Goal: Find specific page/section: Find specific page/section

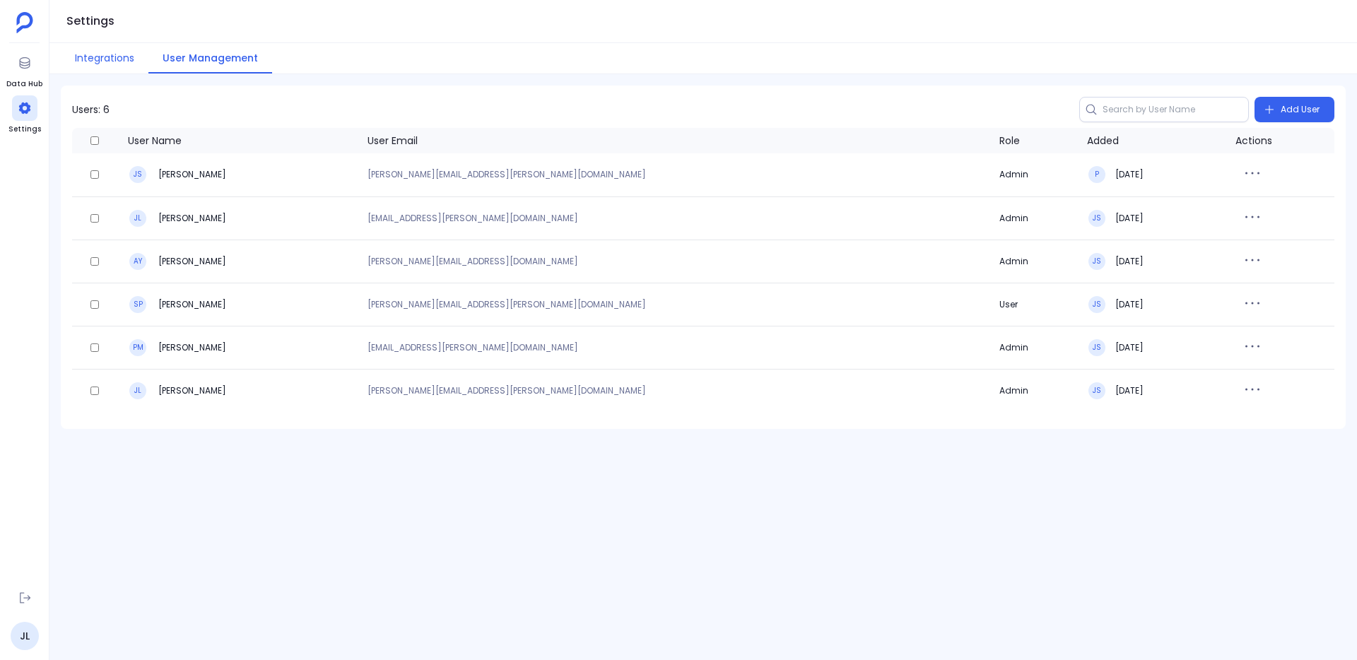
click at [102, 64] on button "Integrations" at bounding box center [105, 58] width 88 height 30
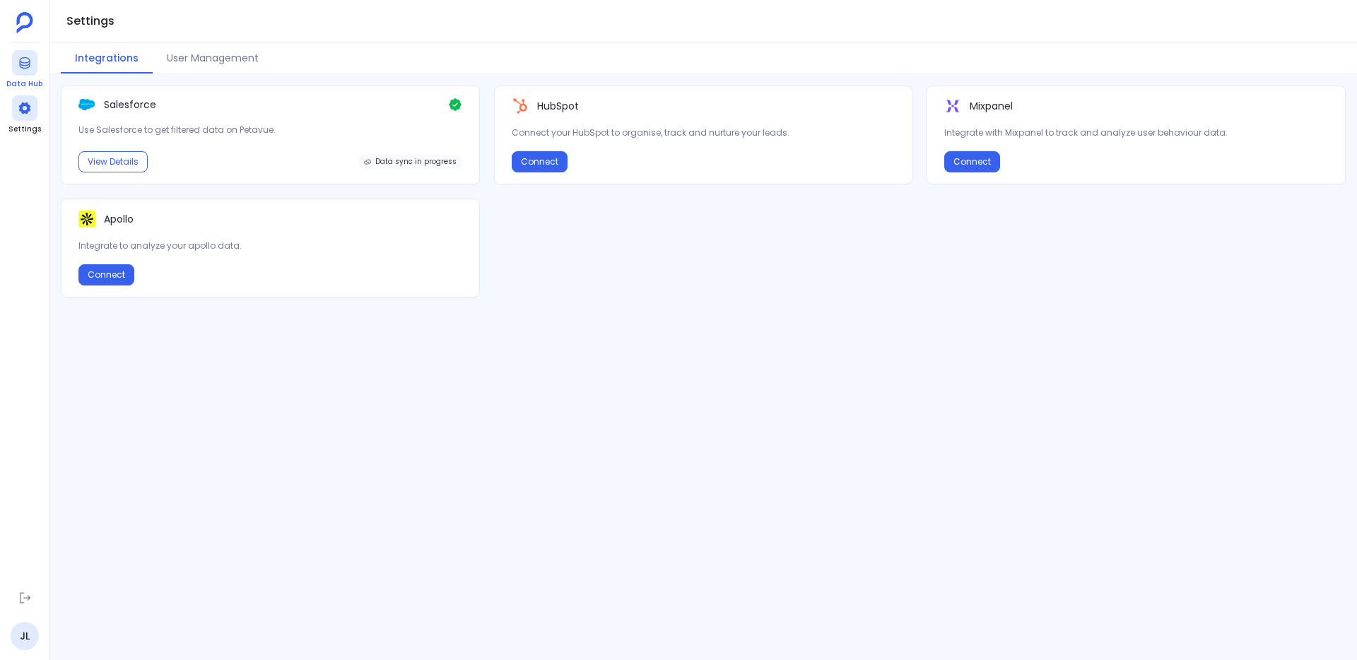
click at [28, 72] on div at bounding box center [24, 62] width 25 height 25
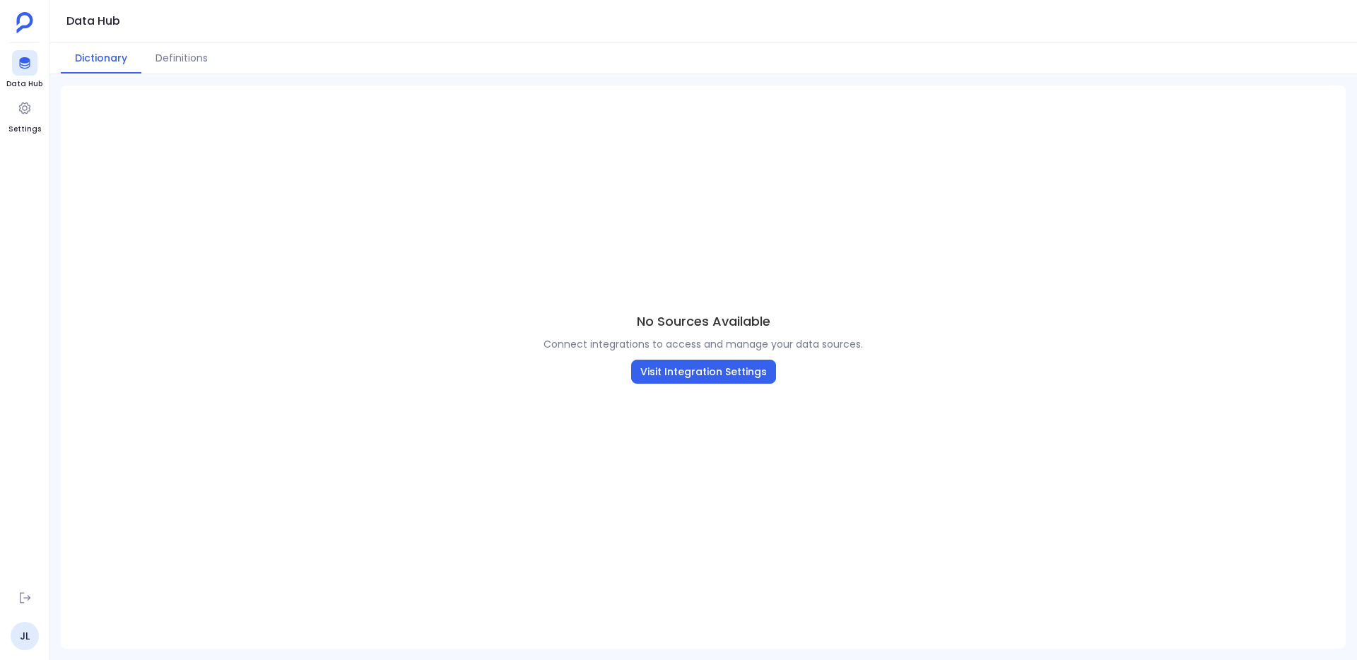
click at [28, 25] on img at bounding box center [24, 22] width 17 height 21
click at [573, 330] on div "No Sources Available Connect integrations to access and manage your data source…" at bounding box center [703, 348] width 1285 height 524
click at [209, 71] on button "Definitions" at bounding box center [181, 58] width 81 height 30
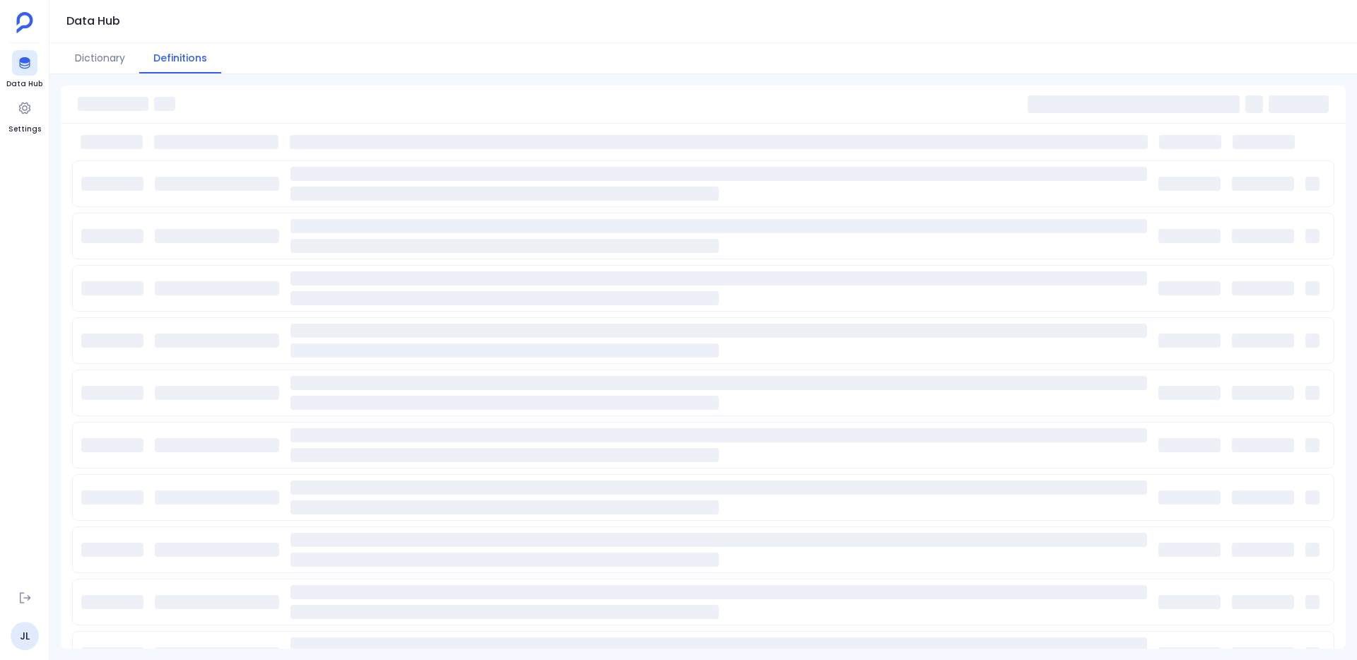
click at [204, 68] on button "Definitions" at bounding box center [180, 58] width 82 height 30
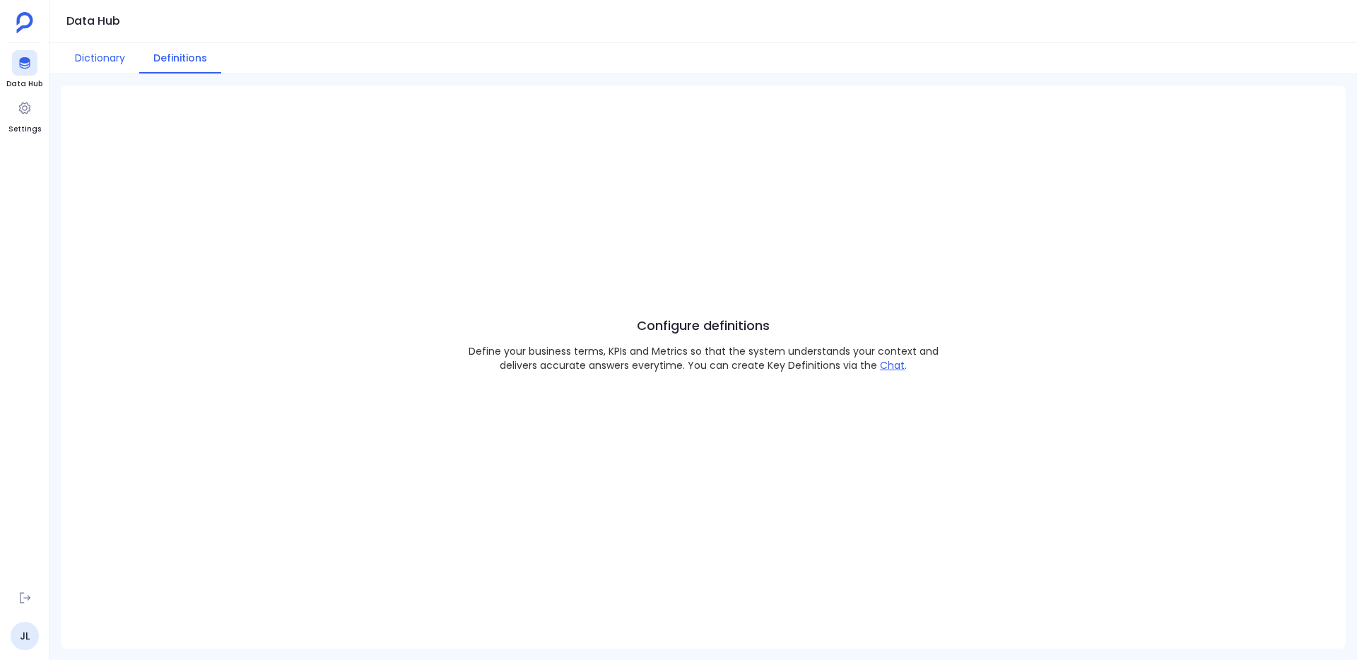
click at [111, 48] on button "Dictionary" at bounding box center [100, 58] width 78 height 30
